Goal: Task Accomplishment & Management: Manage account settings

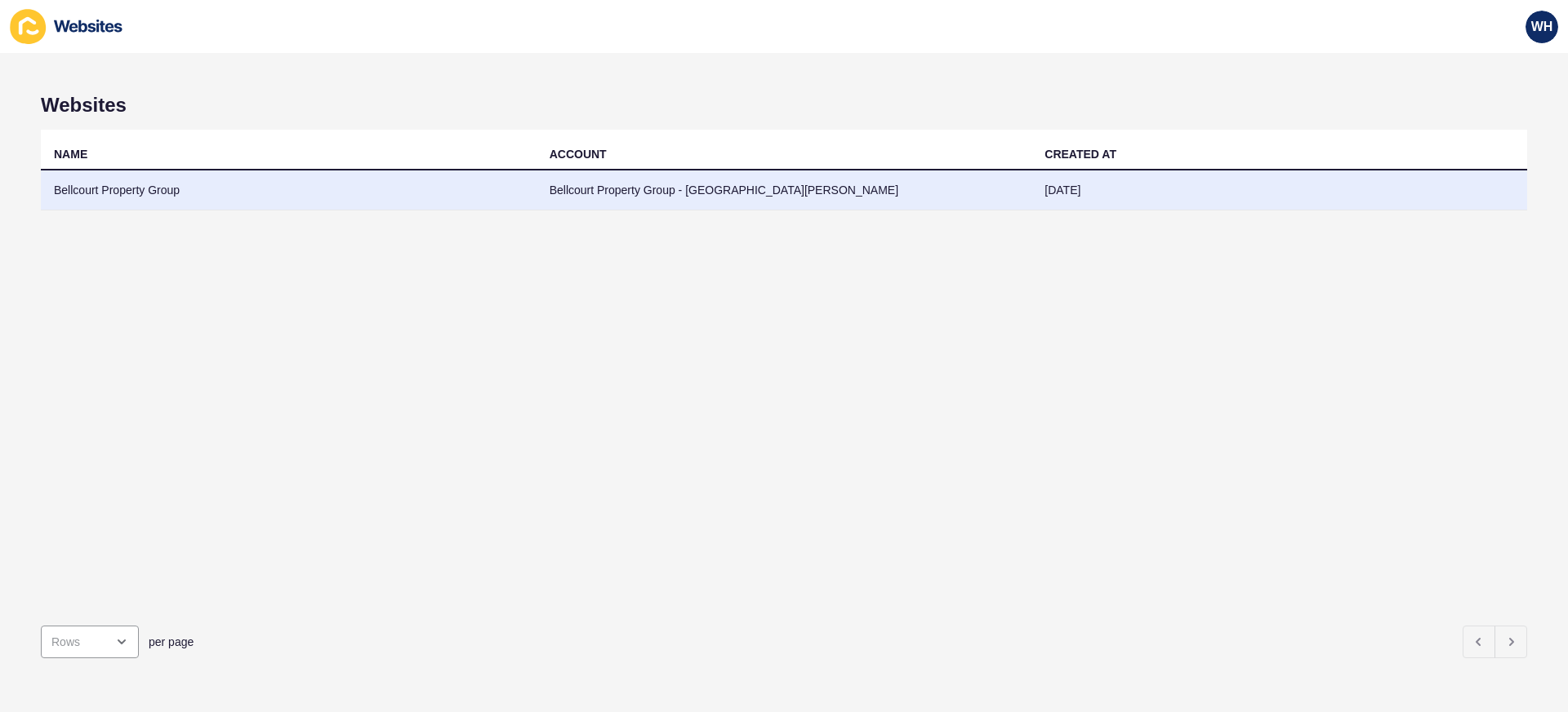
click at [87, 195] on td "Bellcourt Property Group" at bounding box center [288, 190] width 495 height 40
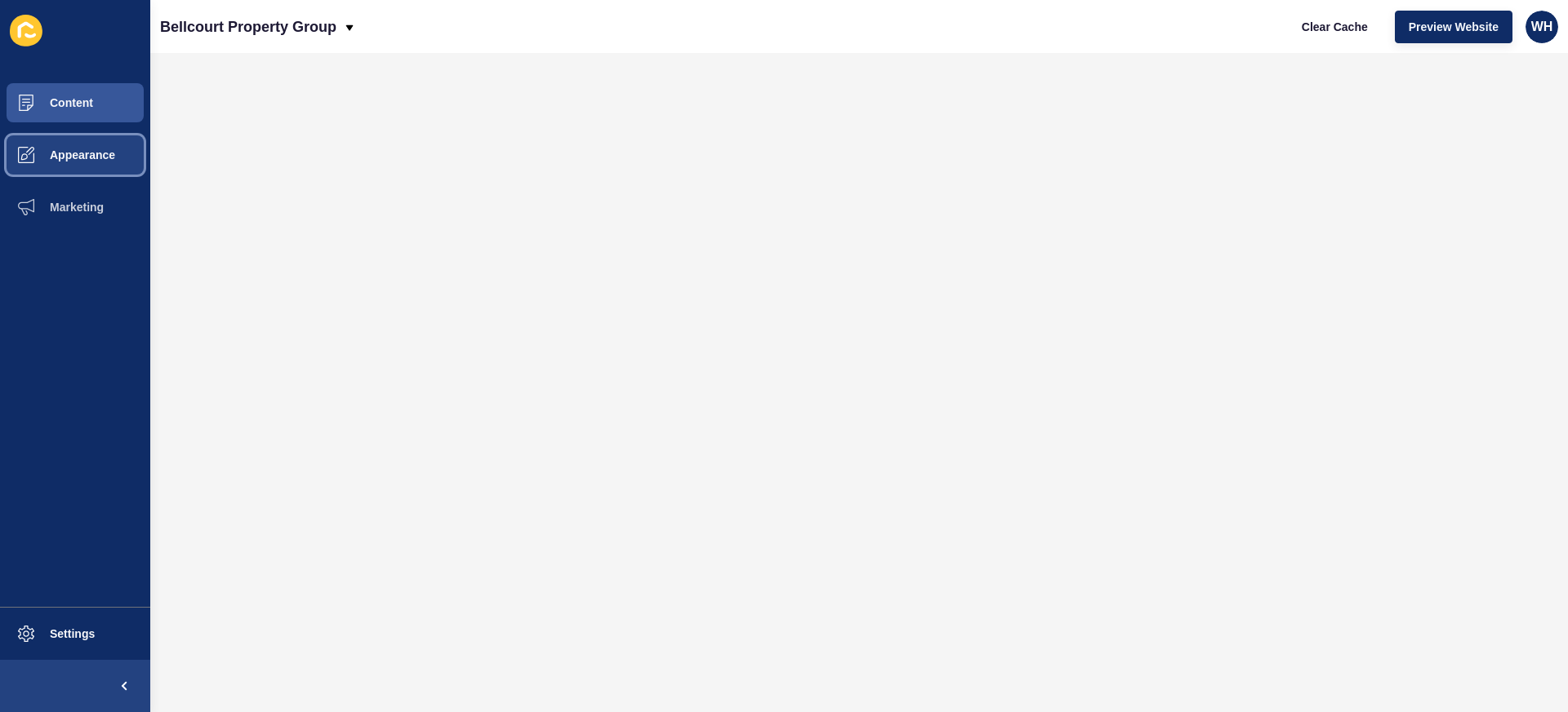
click at [86, 143] on button "Appearance" at bounding box center [75, 155] width 150 height 52
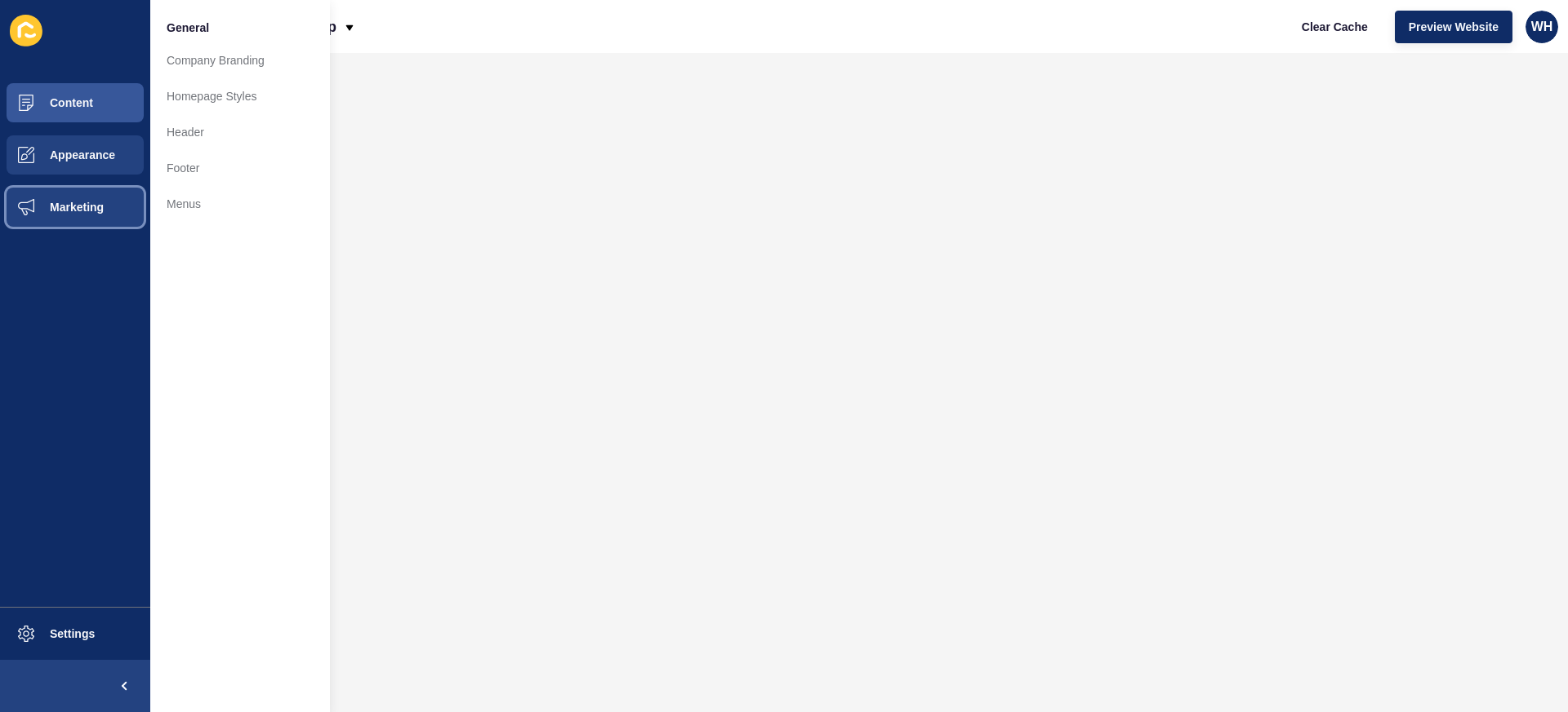
click at [57, 210] on span "Marketing" at bounding box center [50, 207] width 106 height 13
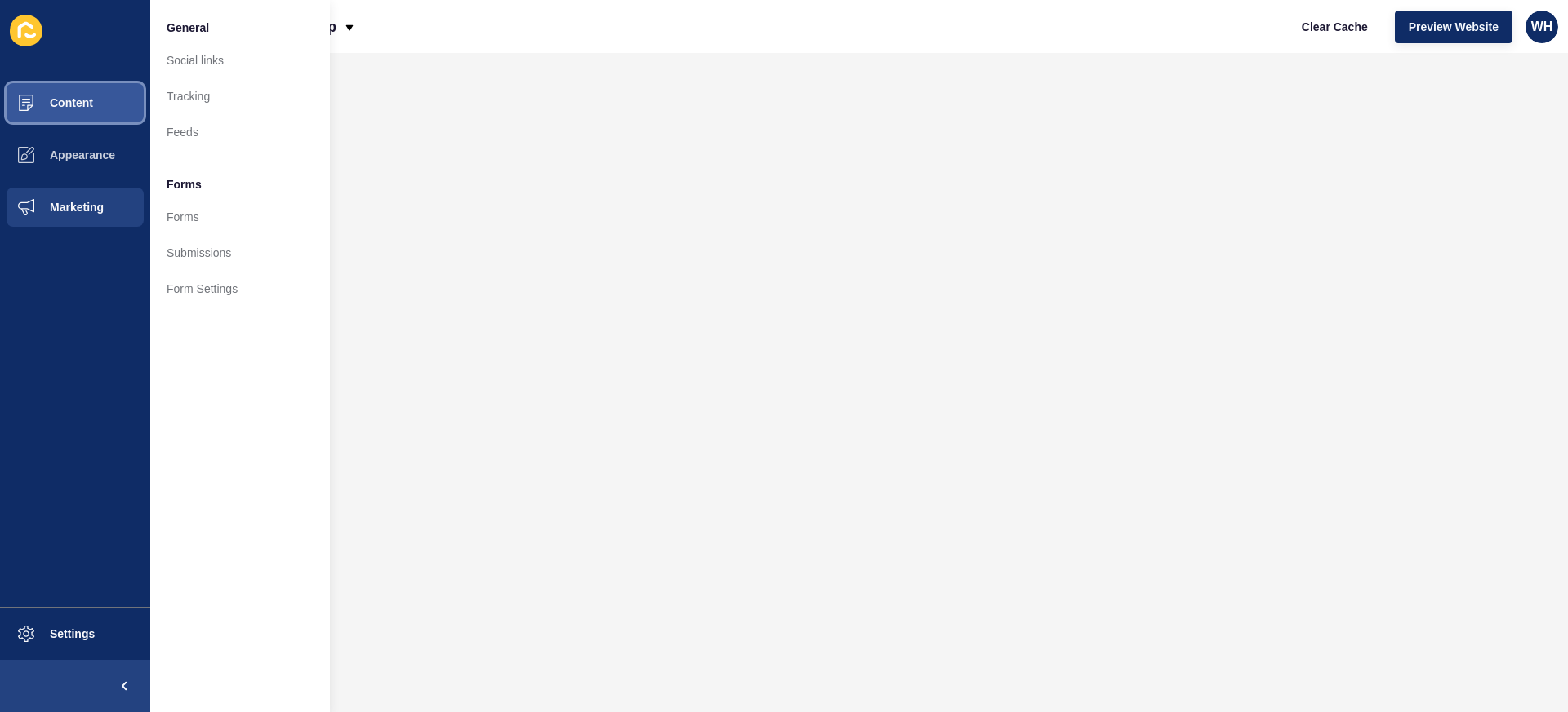
click at [67, 92] on button "Content" at bounding box center [75, 103] width 150 height 52
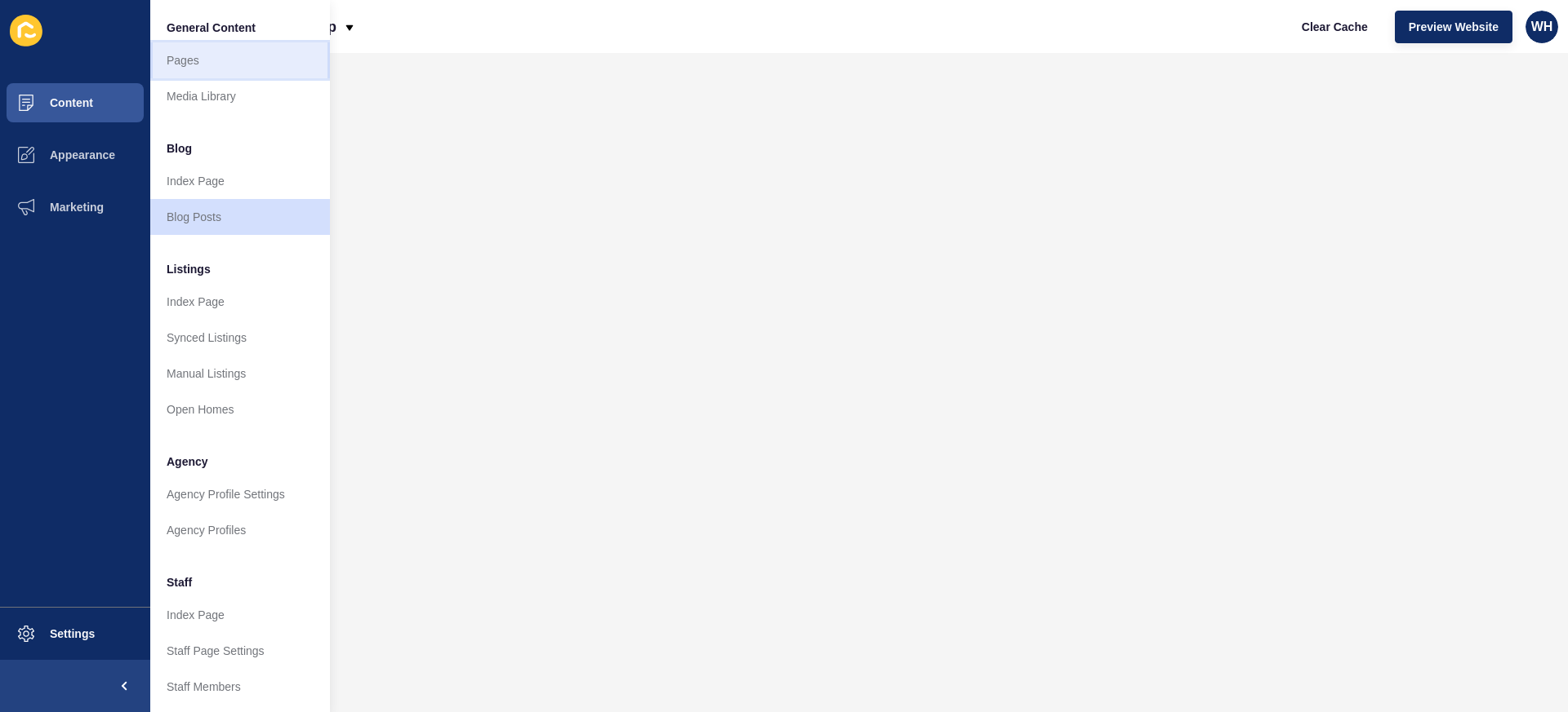
click at [253, 43] on link "Pages" at bounding box center [240, 61] width 179 height 36
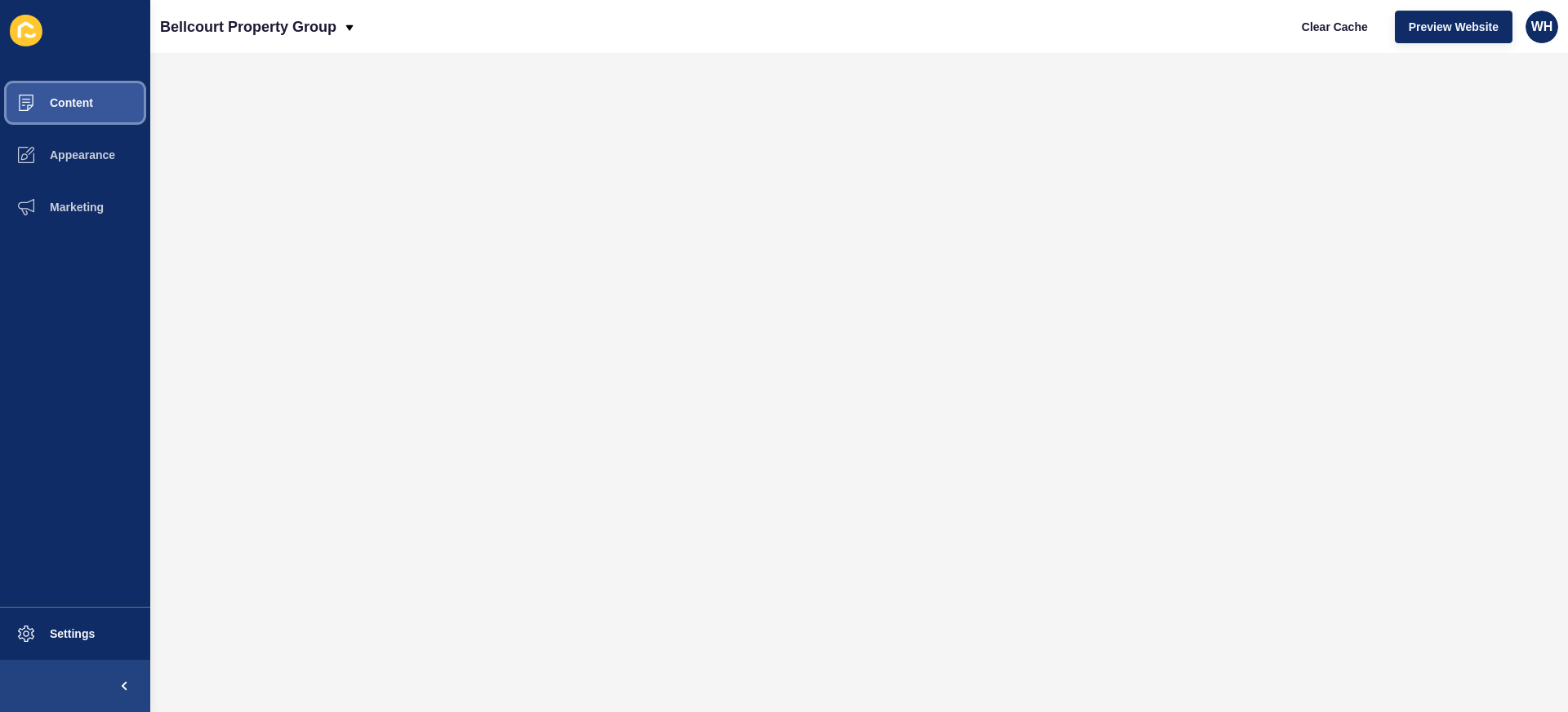
click at [84, 105] on span "Content" at bounding box center [45, 102] width 96 height 13
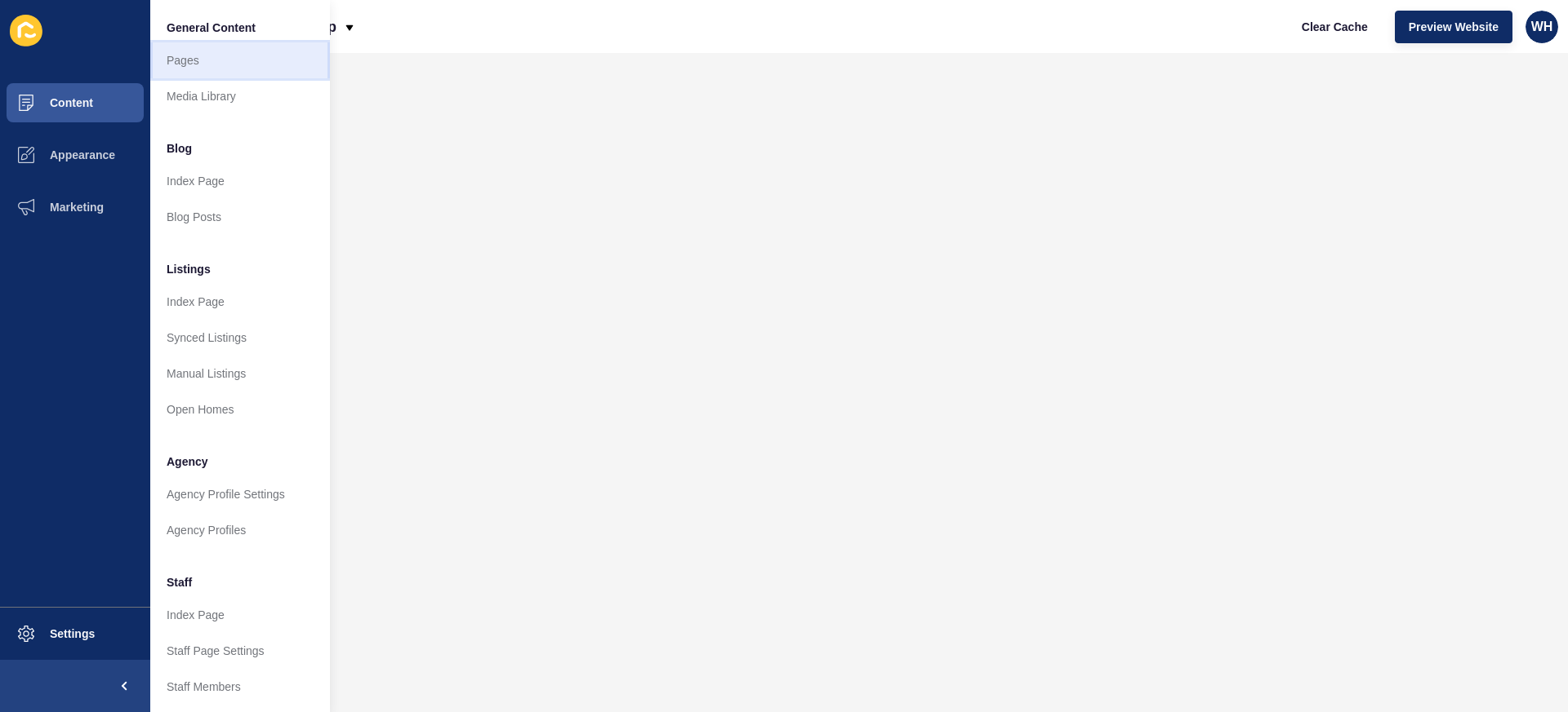
click at [195, 62] on link "Pages" at bounding box center [240, 61] width 179 height 36
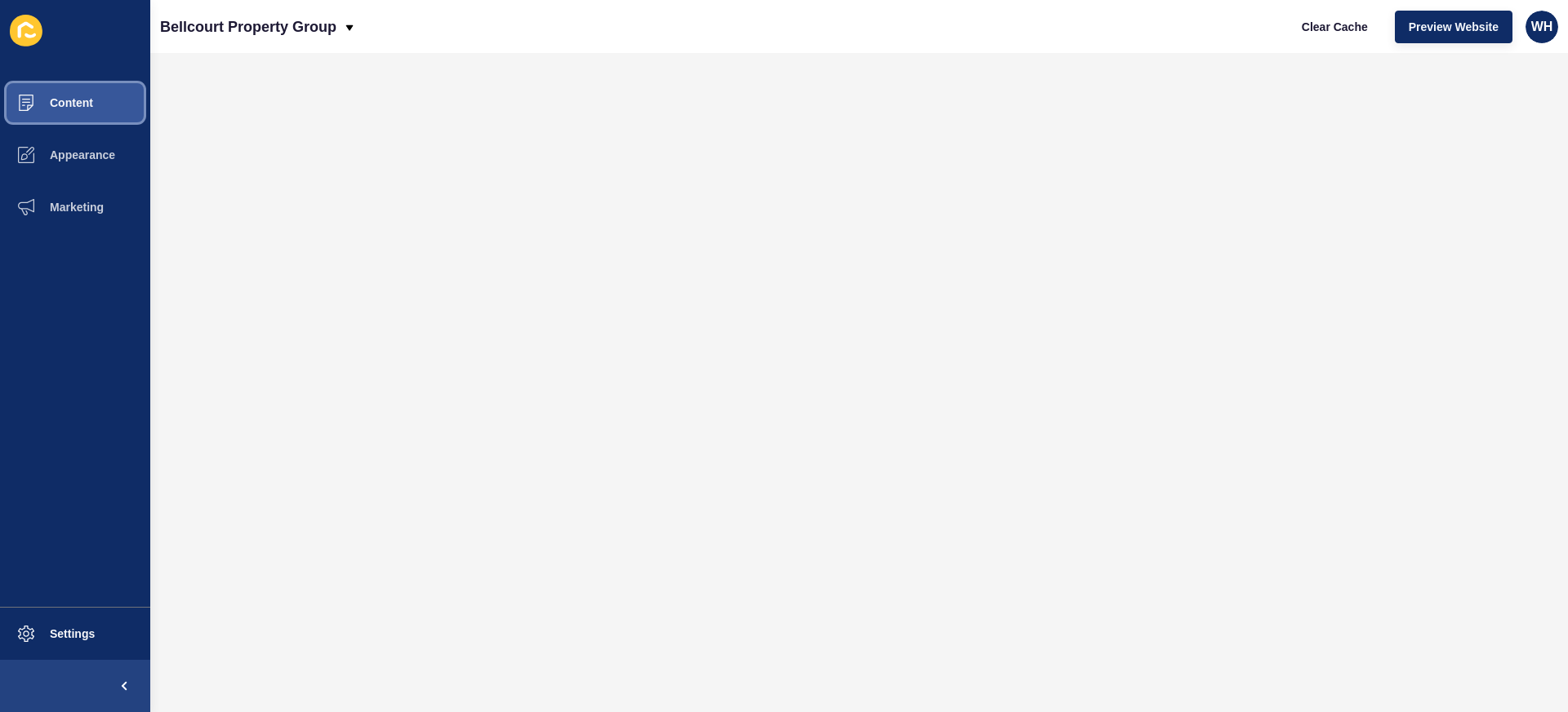
click at [99, 108] on button "Content" at bounding box center [75, 103] width 150 height 52
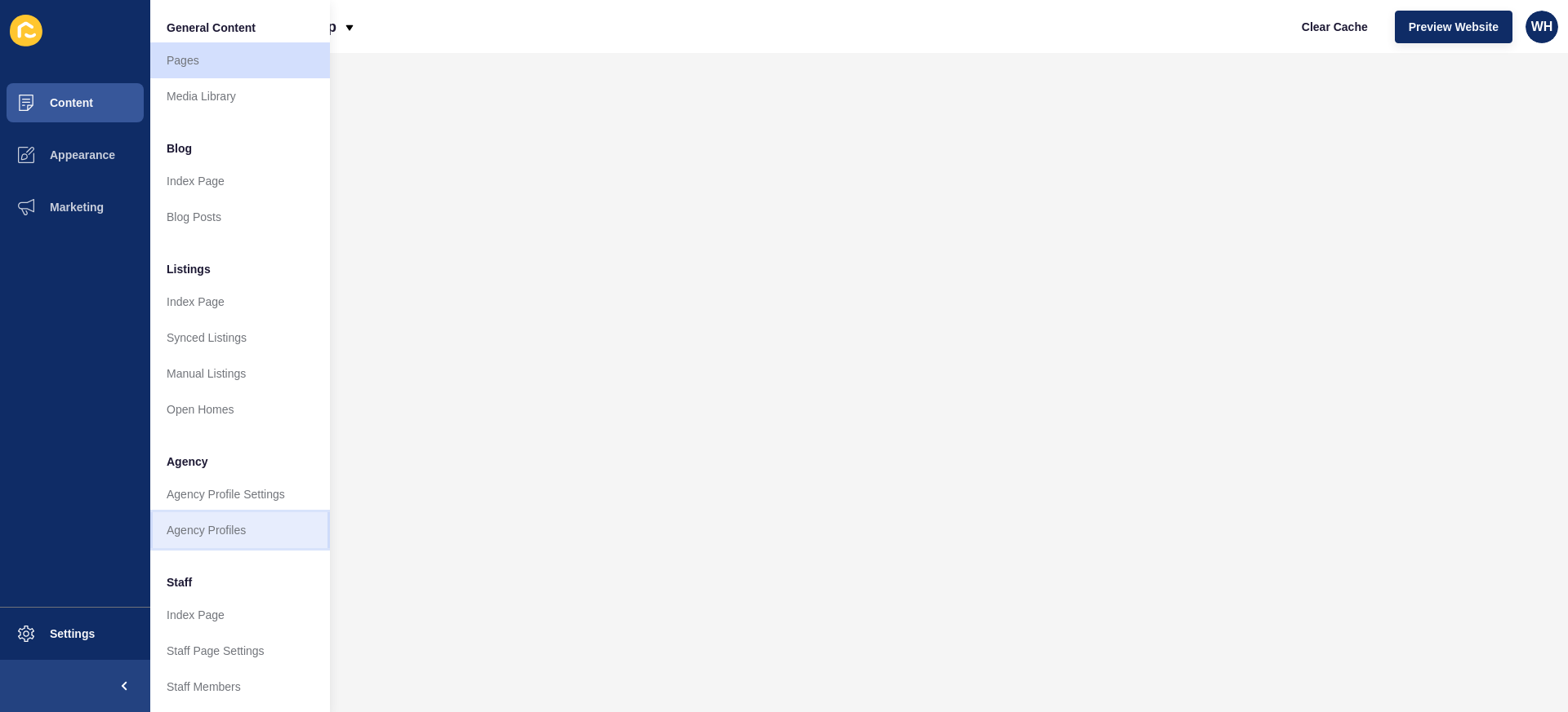
click at [242, 525] on link "Agency Profiles" at bounding box center [240, 530] width 179 height 36
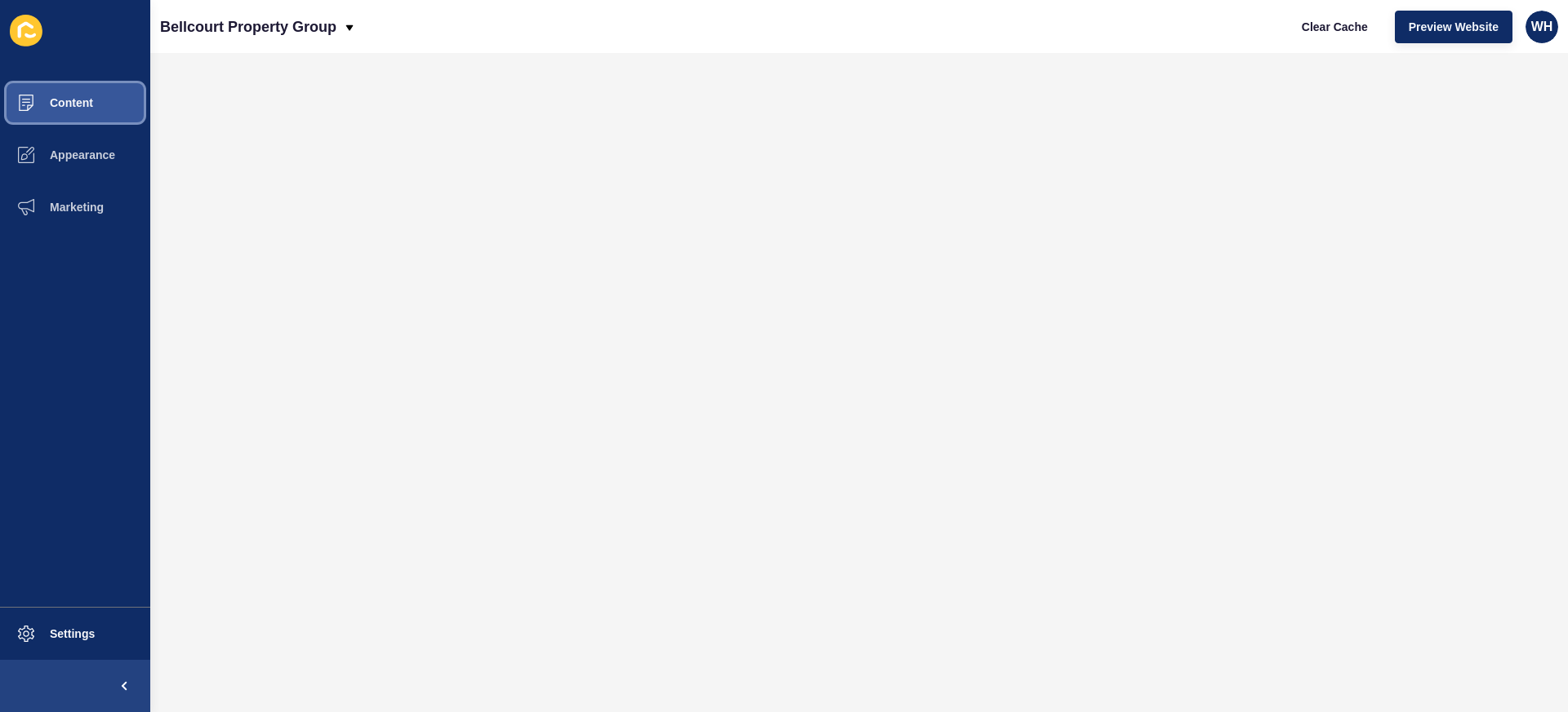
click at [66, 100] on span "Content" at bounding box center [45, 102] width 96 height 13
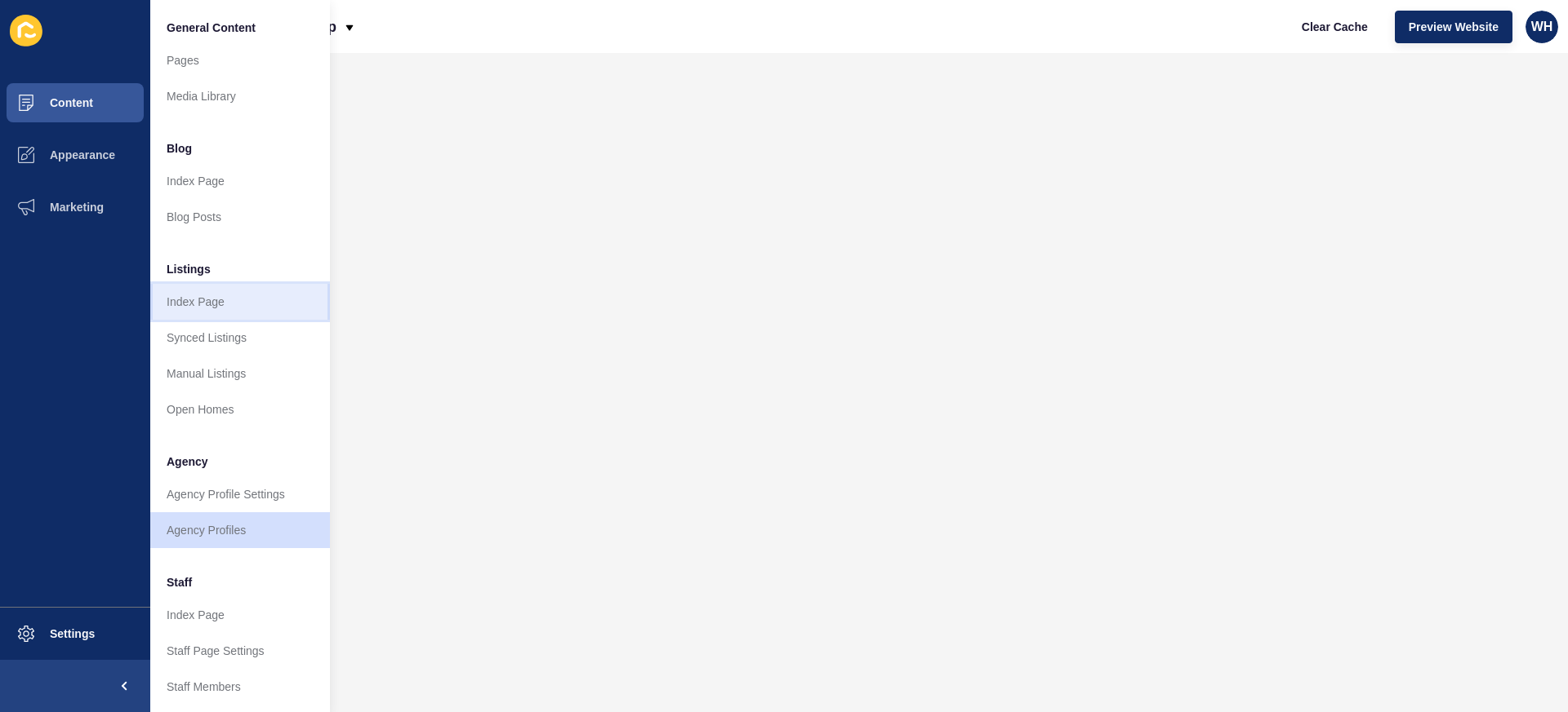
click at [194, 296] on link "Index Page" at bounding box center [240, 302] width 179 height 36
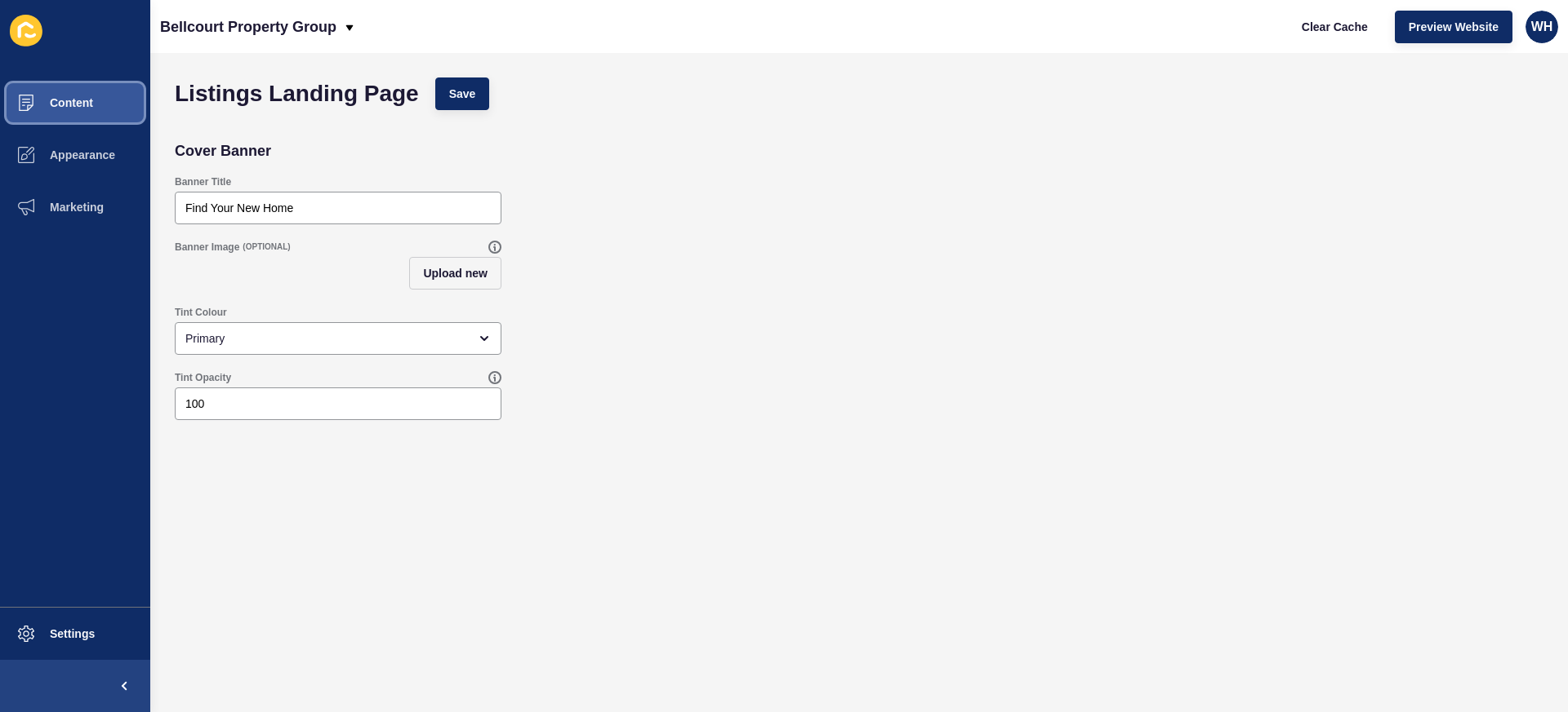
click at [43, 103] on span "Content" at bounding box center [45, 102] width 96 height 13
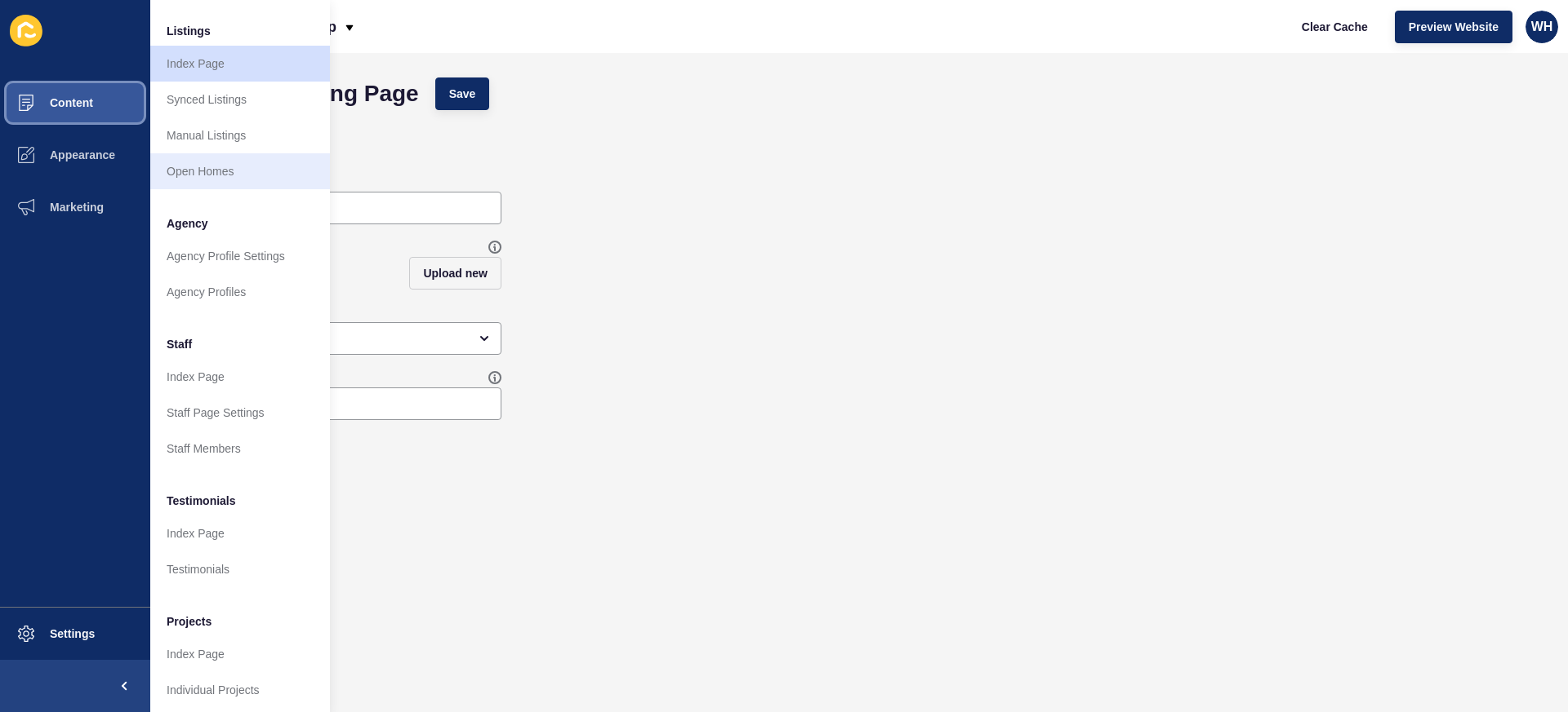
scroll to position [242, 0]
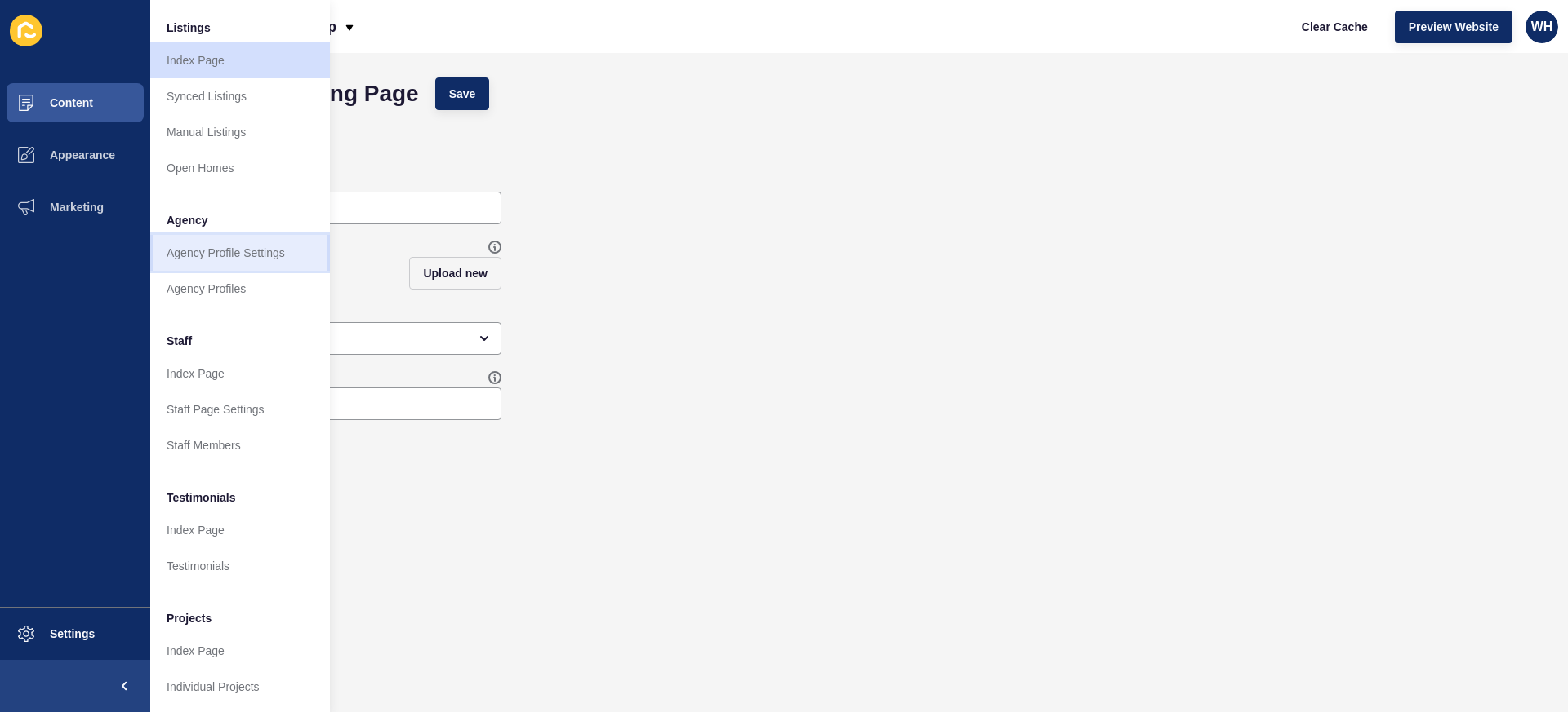
click at [267, 260] on link "Agency Profile Settings" at bounding box center [240, 253] width 179 height 36
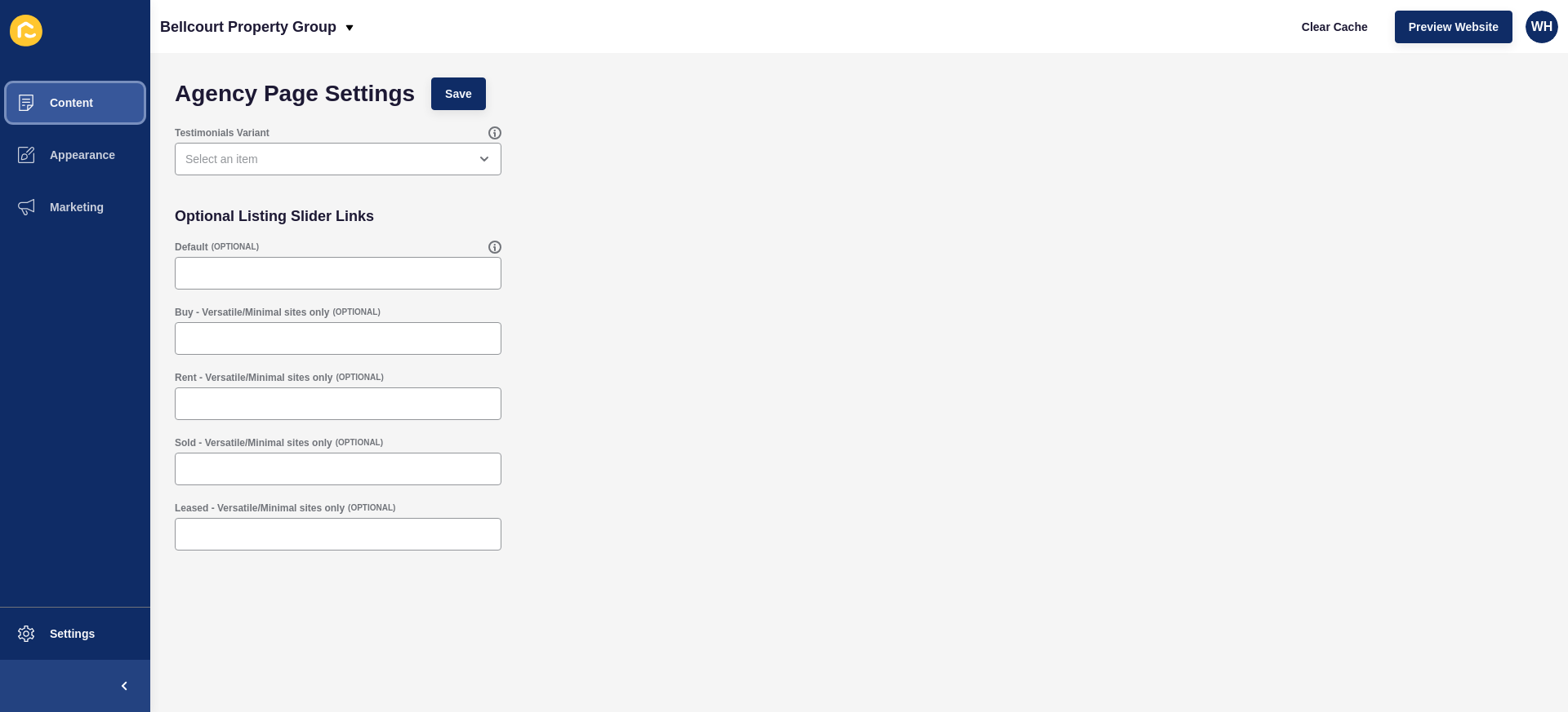
click at [67, 87] on button "Content" at bounding box center [75, 103] width 150 height 52
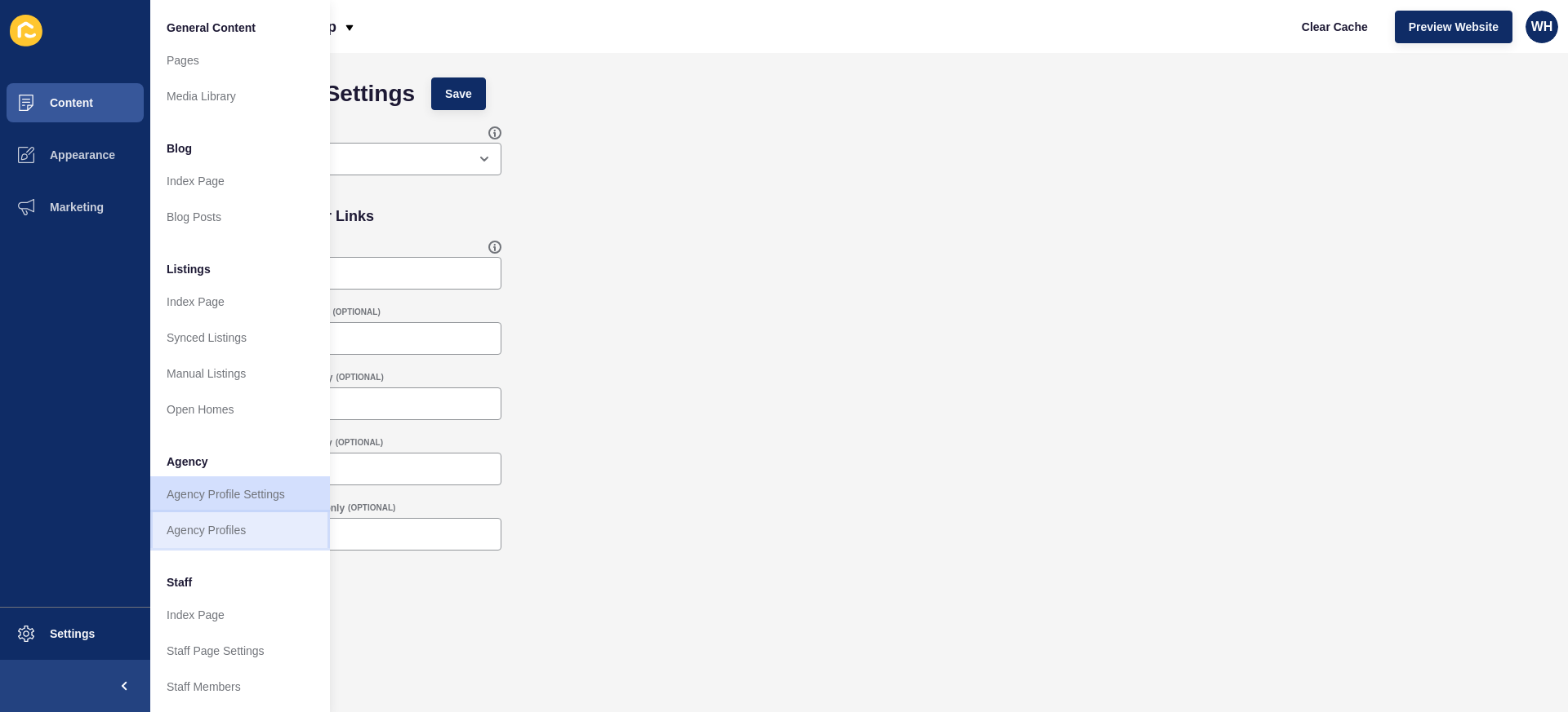
click at [232, 528] on link "Agency Profiles" at bounding box center [240, 530] width 179 height 36
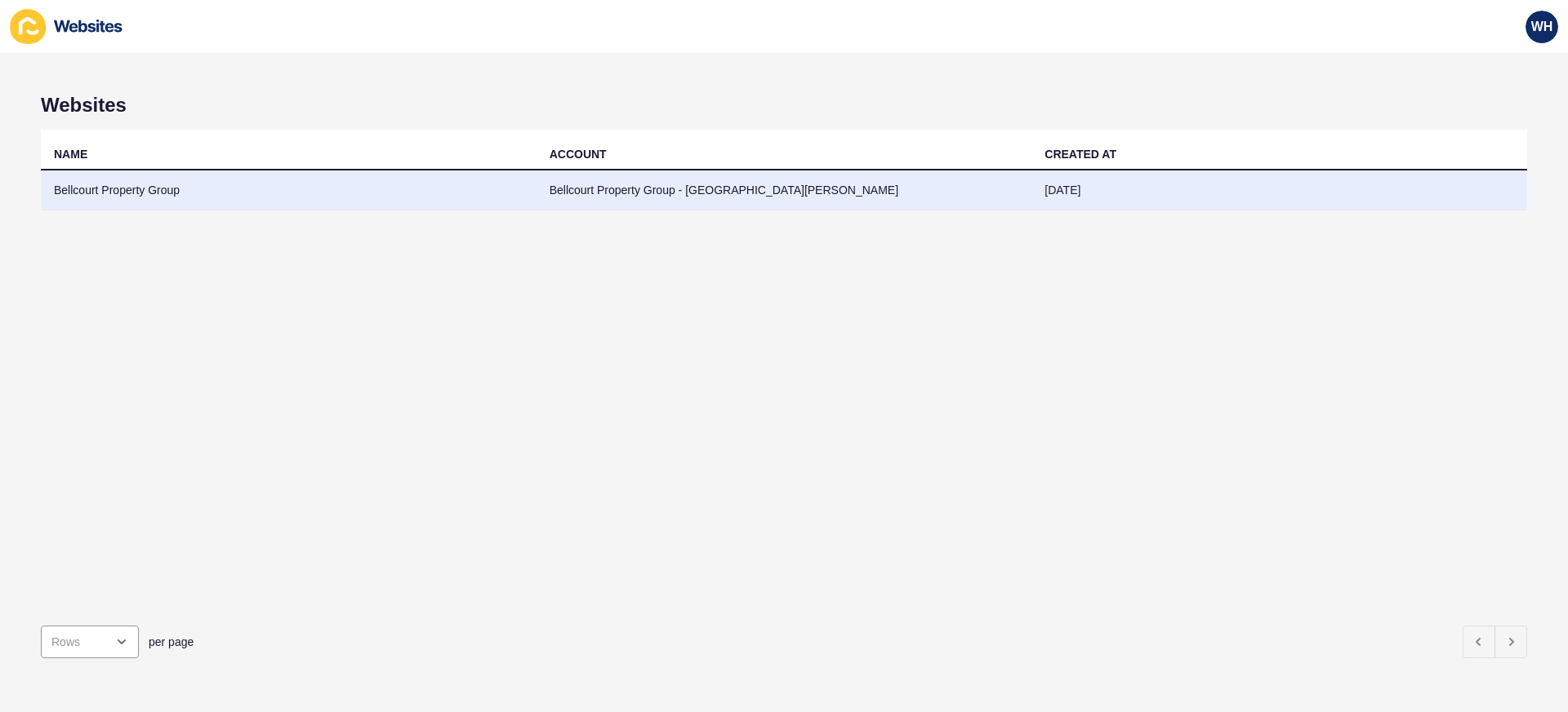
click at [171, 194] on td "Bellcourt Property Group" at bounding box center [288, 190] width 495 height 40
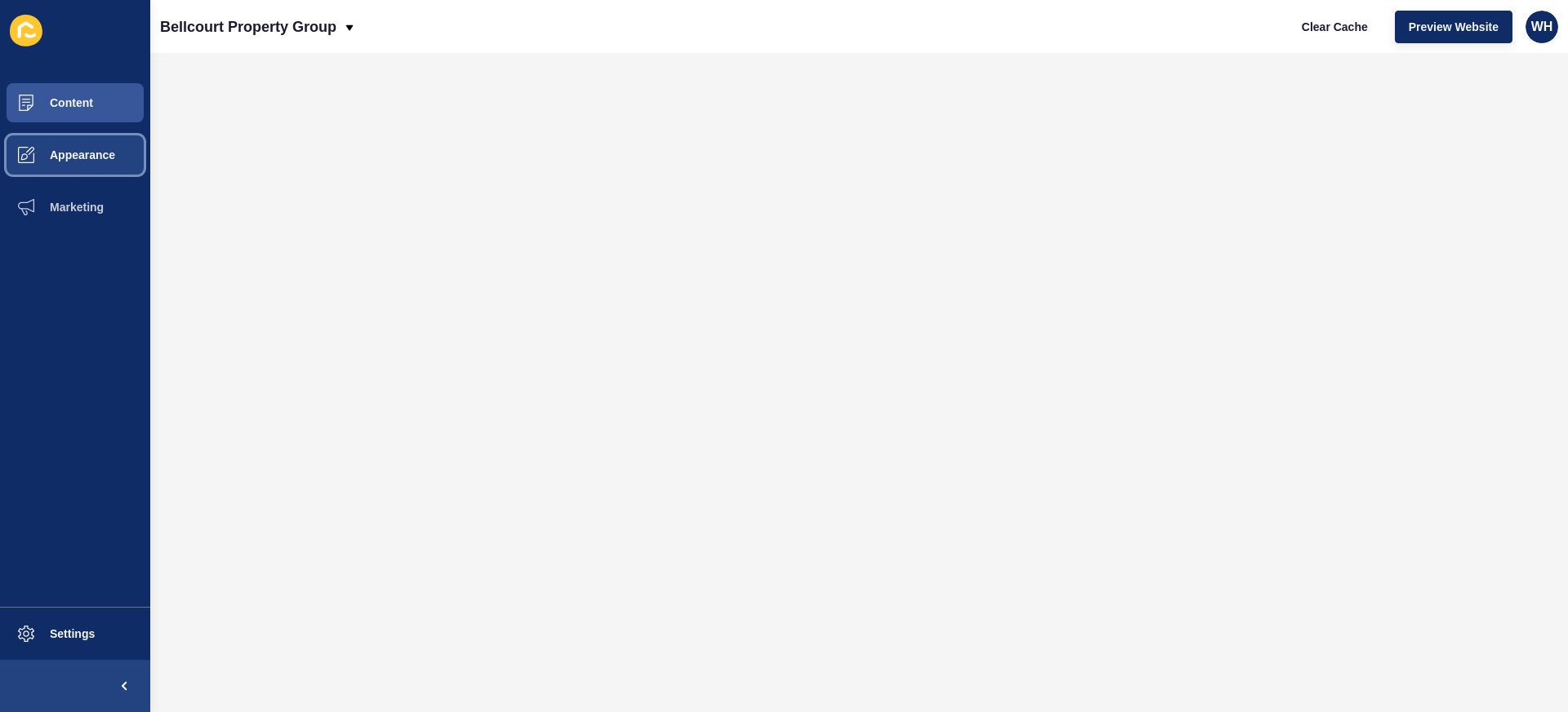
click at [85, 157] on span "Appearance" at bounding box center [56, 155] width 118 height 13
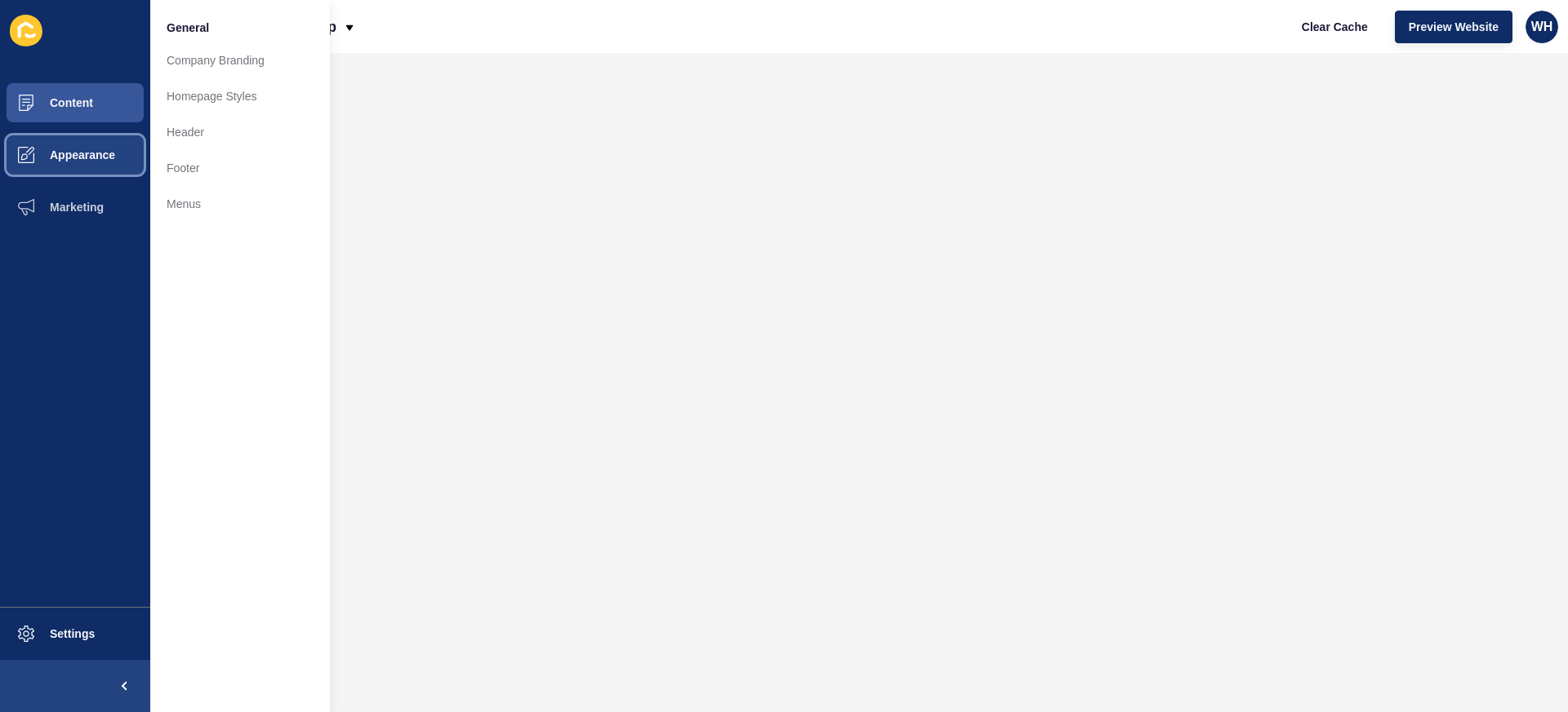
click at [81, 98] on span "Content" at bounding box center [45, 102] width 96 height 13
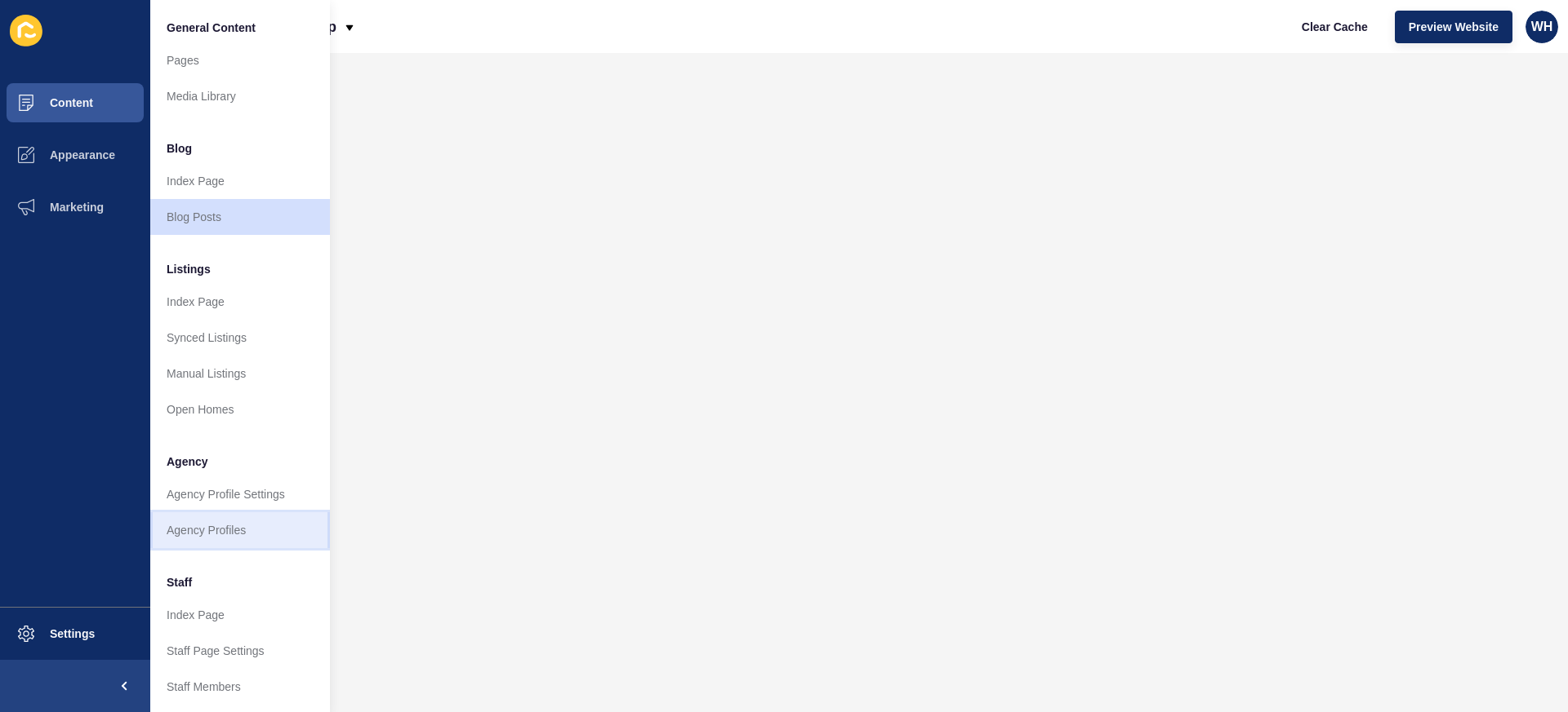
click at [268, 534] on link "Agency Profiles" at bounding box center [240, 530] width 179 height 36
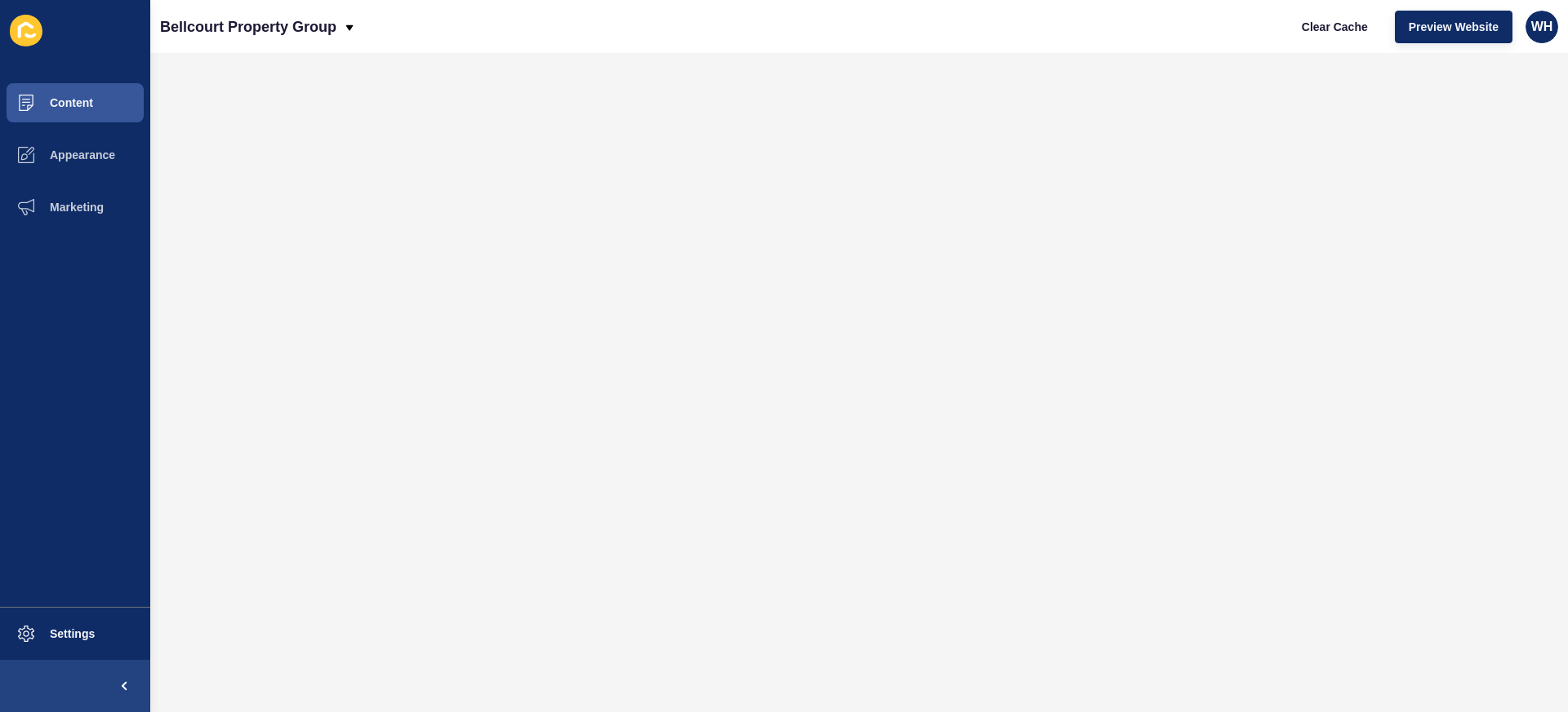
click at [60, 88] on button "Content" at bounding box center [75, 103] width 150 height 52
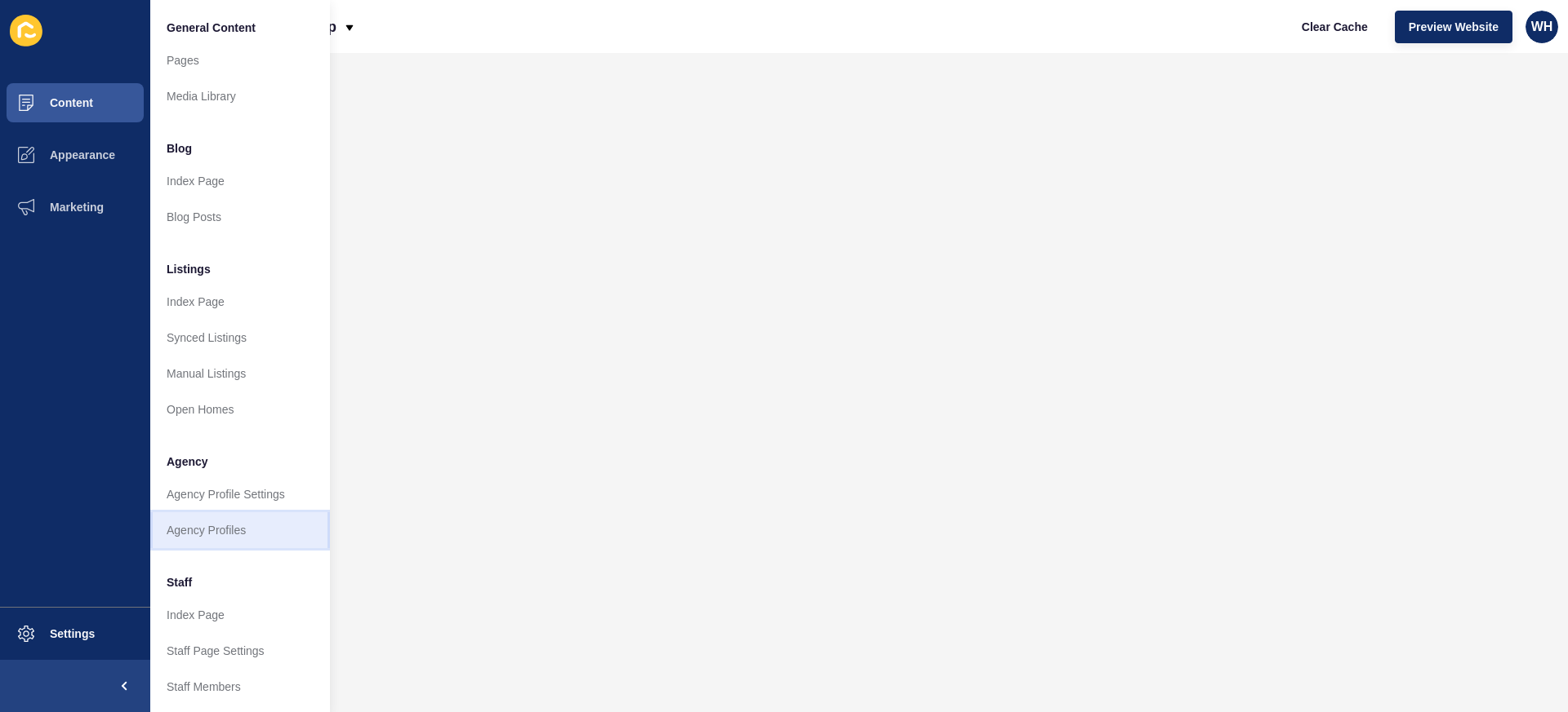
click at [280, 517] on link "Agency Profiles" at bounding box center [240, 530] width 179 height 36
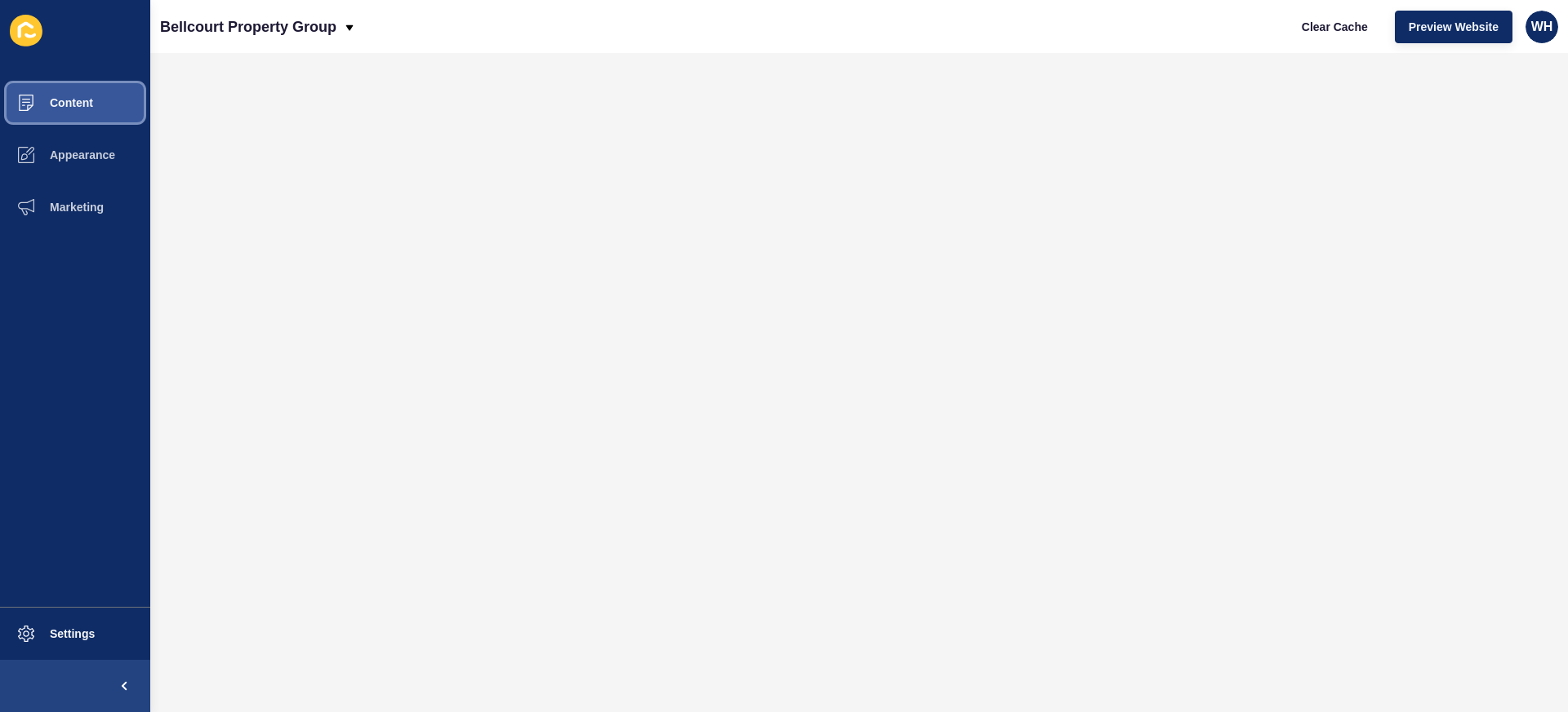
click at [71, 87] on button "Content" at bounding box center [75, 103] width 150 height 52
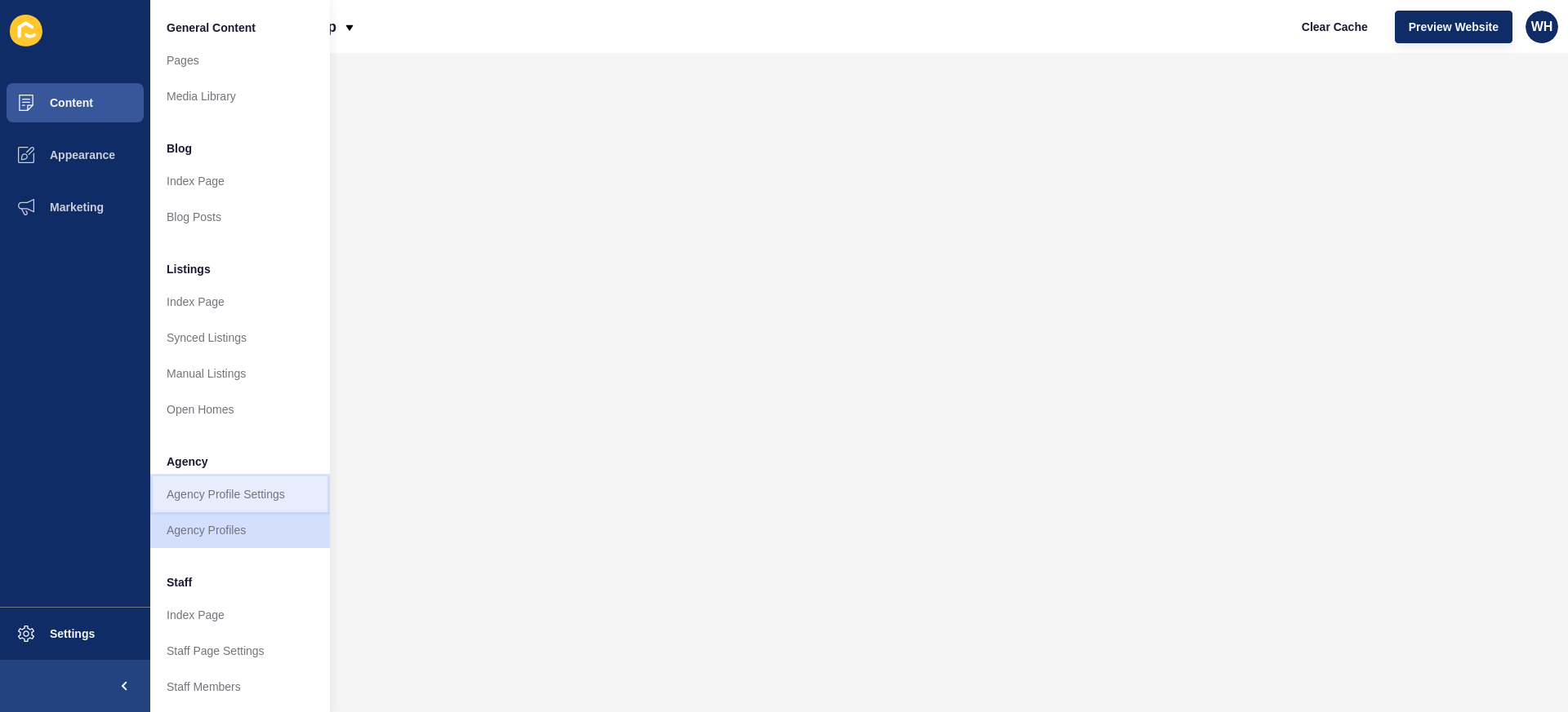
click at [307, 494] on link "Agency Profile Settings" at bounding box center [240, 495] width 179 height 36
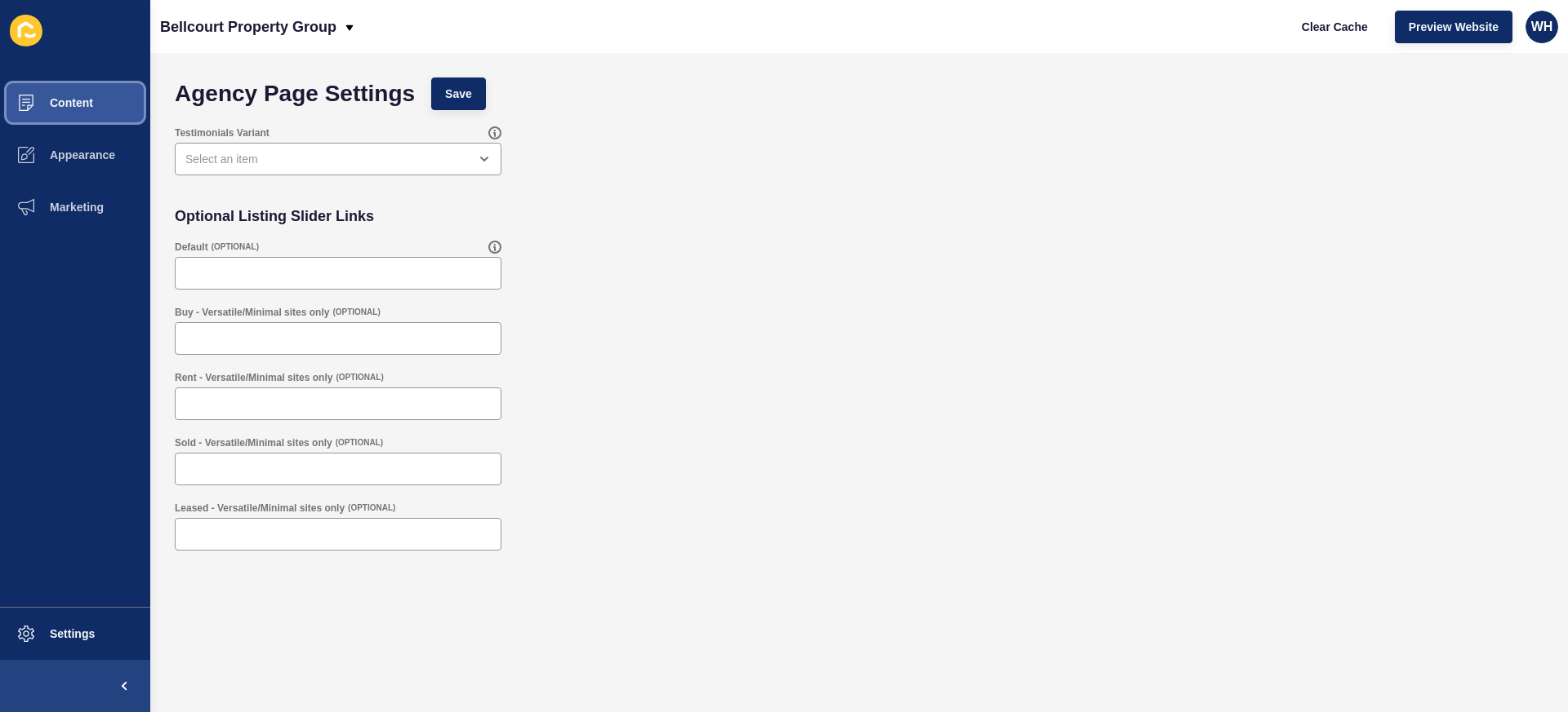
click at [110, 108] on button "Content" at bounding box center [75, 103] width 150 height 52
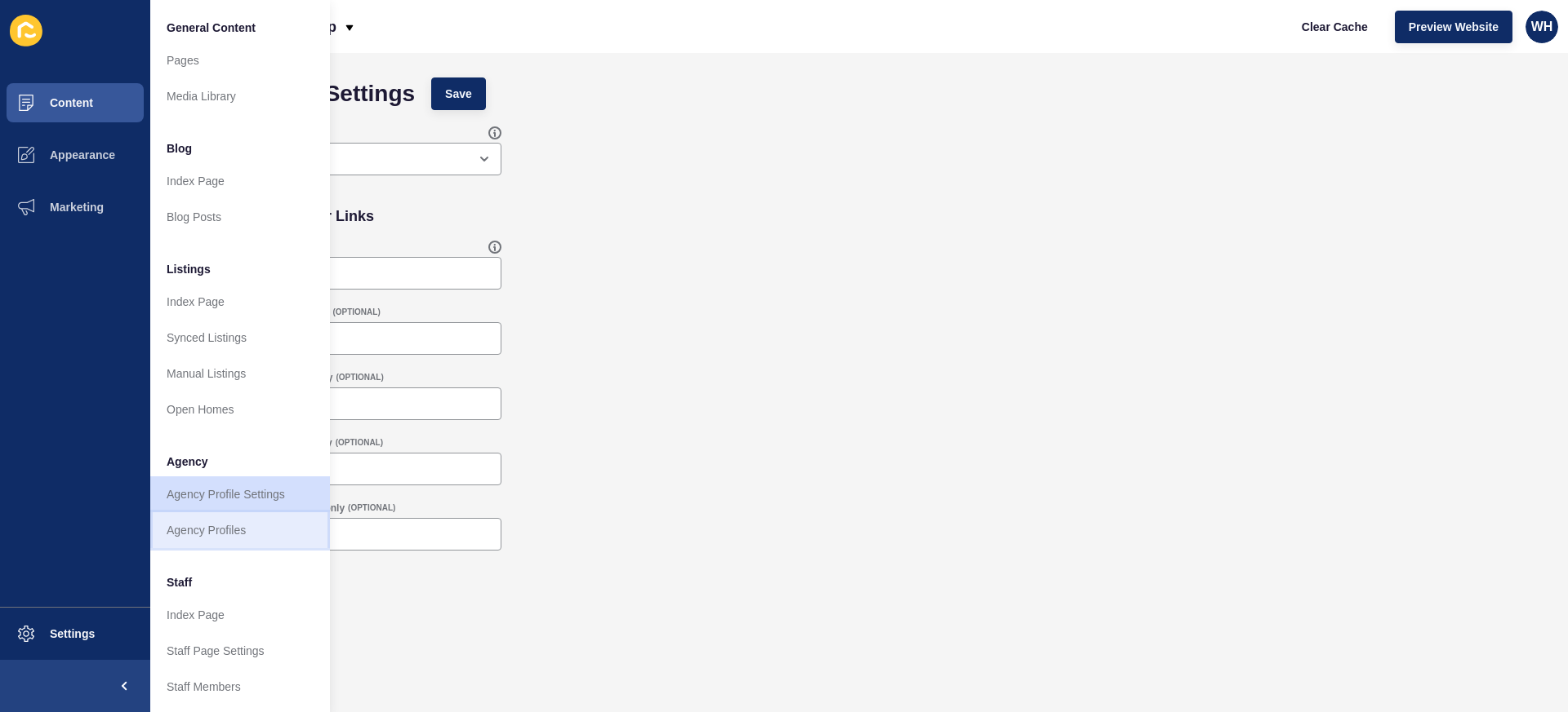
click at [218, 532] on link "Agency Profiles" at bounding box center [240, 530] width 179 height 36
